Goal: Information Seeking & Learning: Learn about a topic

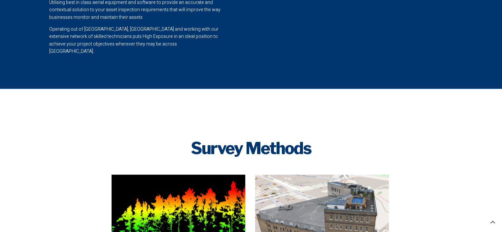
scroll to position [660, 0]
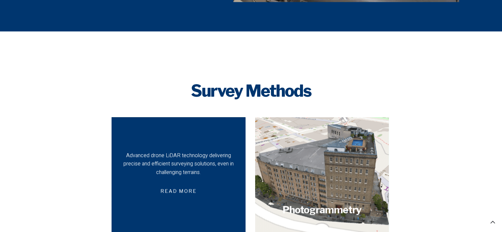
click at [214, 169] on div "Advanced drone LiDAR technology delivering precise and efficient surveying solu…" at bounding box center [178, 175] width 111 height 47
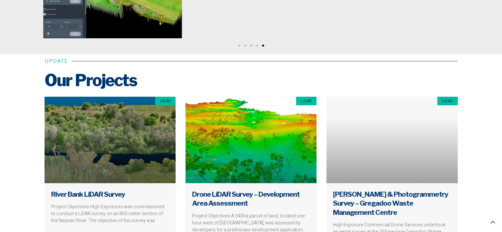
scroll to position [2476, 0]
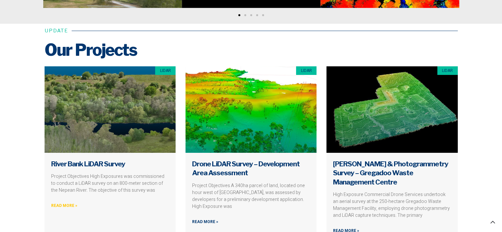
click at [69, 205] on link "Read More »" at bounding box center [64, 206] width 26 height 6
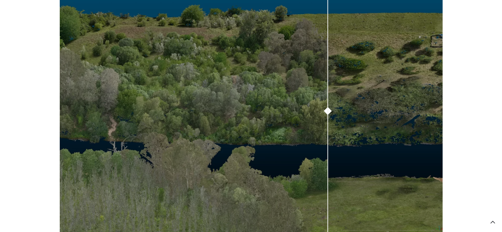
scroll to position [528, 0]
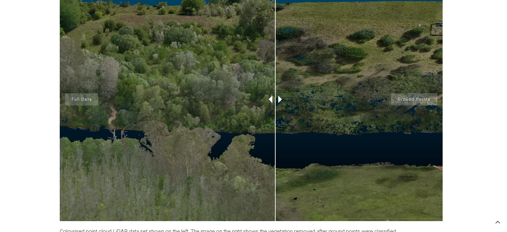
drag, startPoint x: 295, startPoint y: 100, endPoint x: 275, endPoint y: 169, distance: 71.9
click at [275, 169] on div at bounding box center [275, 160] width 1 height 122
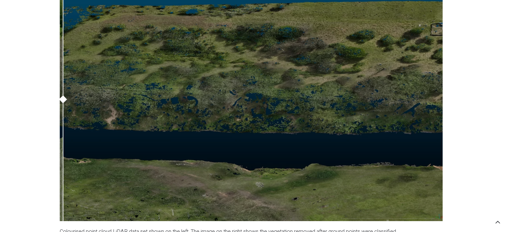
drag, startPoint x: 277, startPoint y: 103, endPoint x: 24, endPoint y: 140, distance: 255.5
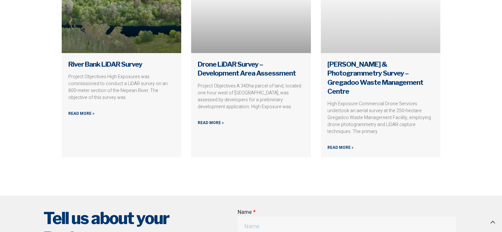
scroll to position [1683, 0]
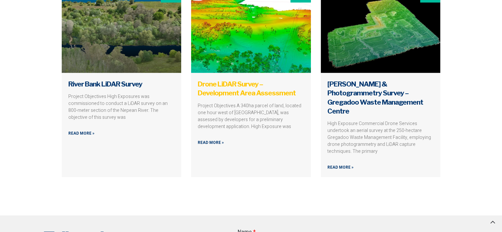
click at [243, 92] on link "Drone LiDAR Survey – Development Area Assessment" at bounding box center [247, 88] width 98 height 17
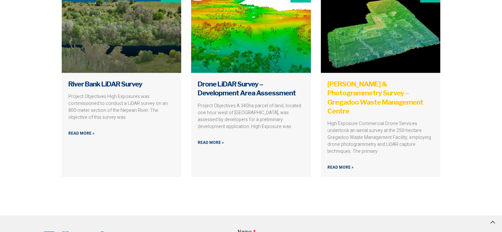
click at [350, 111] on link "[PERSON_NAME] & Photogrammetry Survey – Gregadoo Waste Management Centre" at bounding box center [375, 97] width 96 height 35
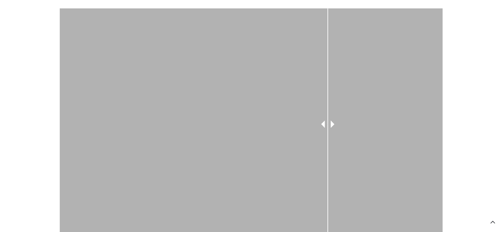
scroll to position [627, 0]
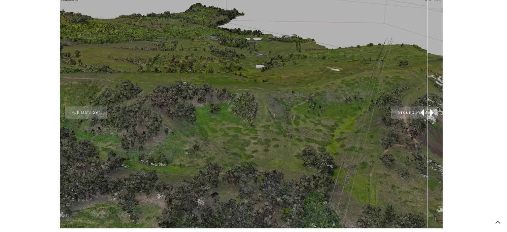
drag, startPoint x: 334, startPoint y: 114, endPoint x: 427, endPoint y: 219, distance: 141.0
click at [427, 219] on div at bounding box center [427, 113] width 17 height 232
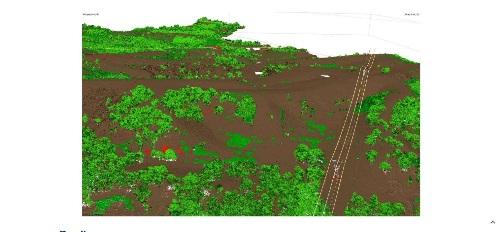
scroll to position [1122, 0]
